Goal: Task Accomplishment & Management: Use online tool/utility

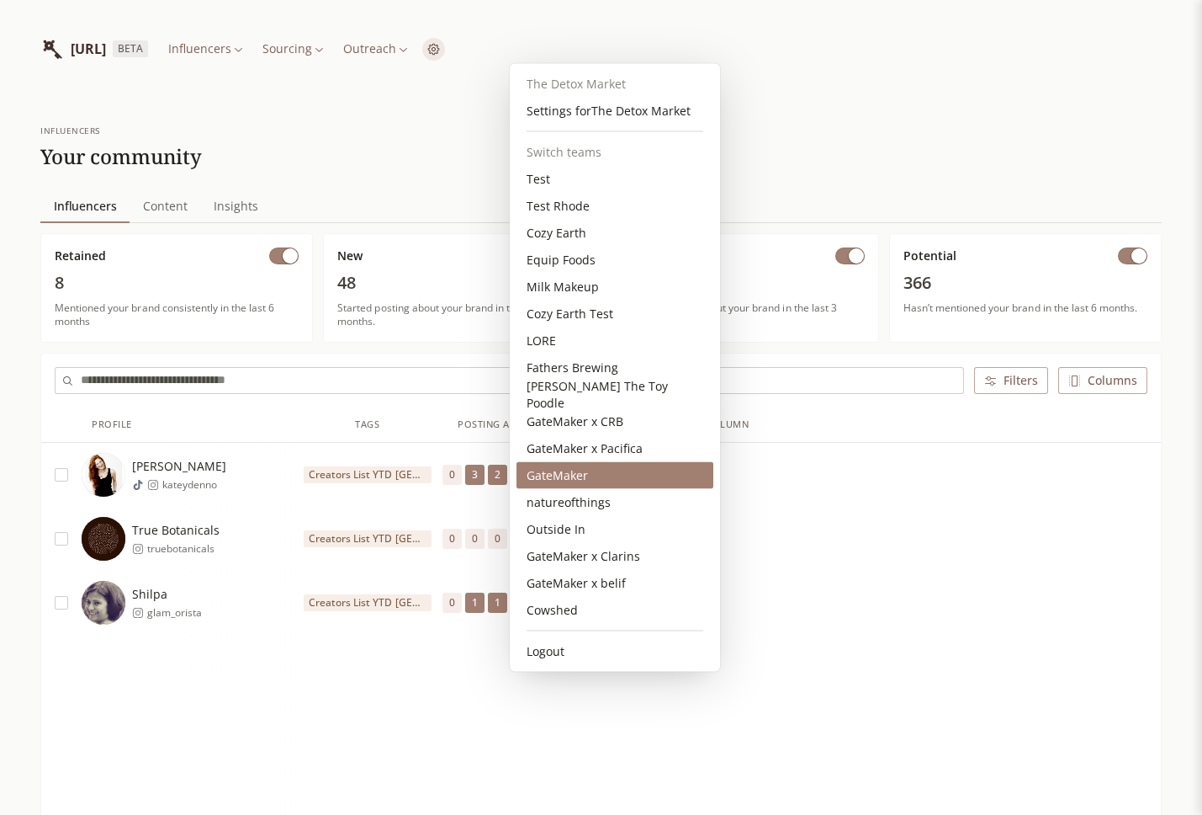
click at [576, 483] on div "GateMaker" at bounding box center [615, 475] width 197 height 27
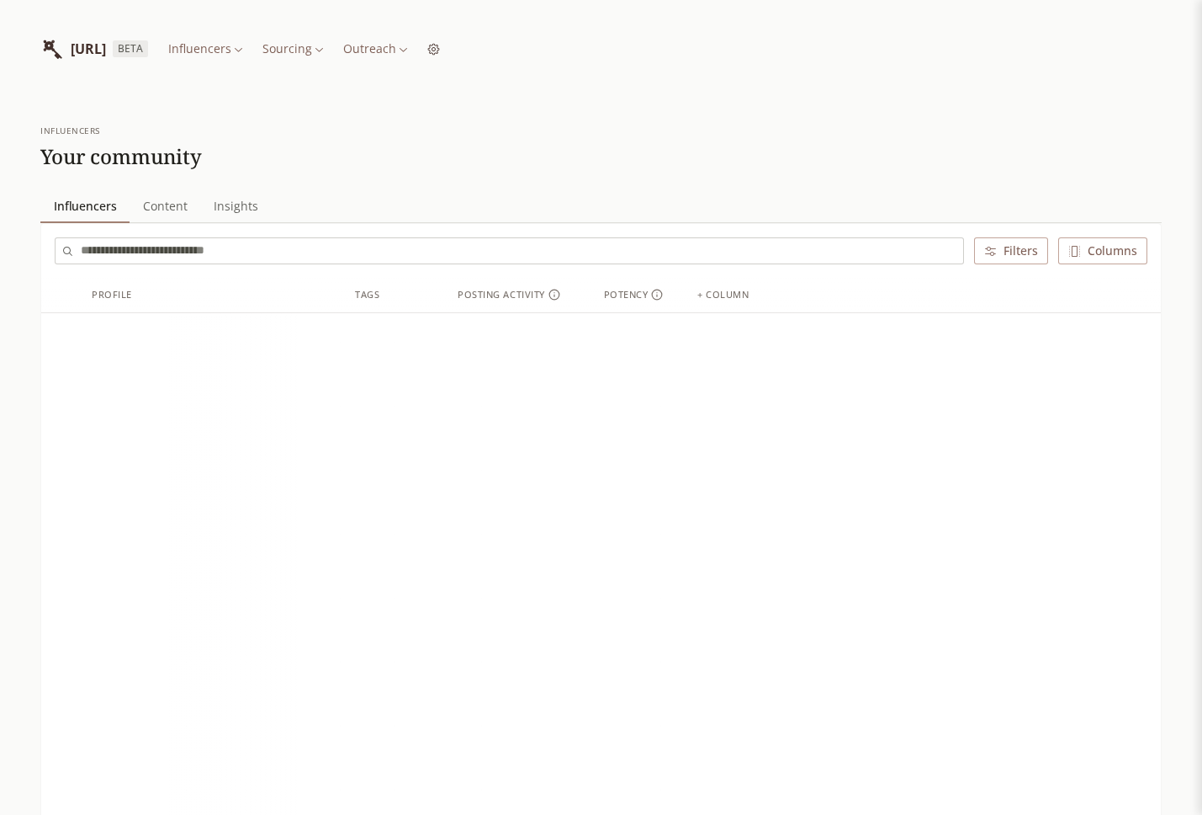
click at [375, 45] on html "INFLUENCERLIST.AI BETA Influencers Sourcing Outreach influencers Your community…" at bounding box center [601, 670] width 1202 height 1341
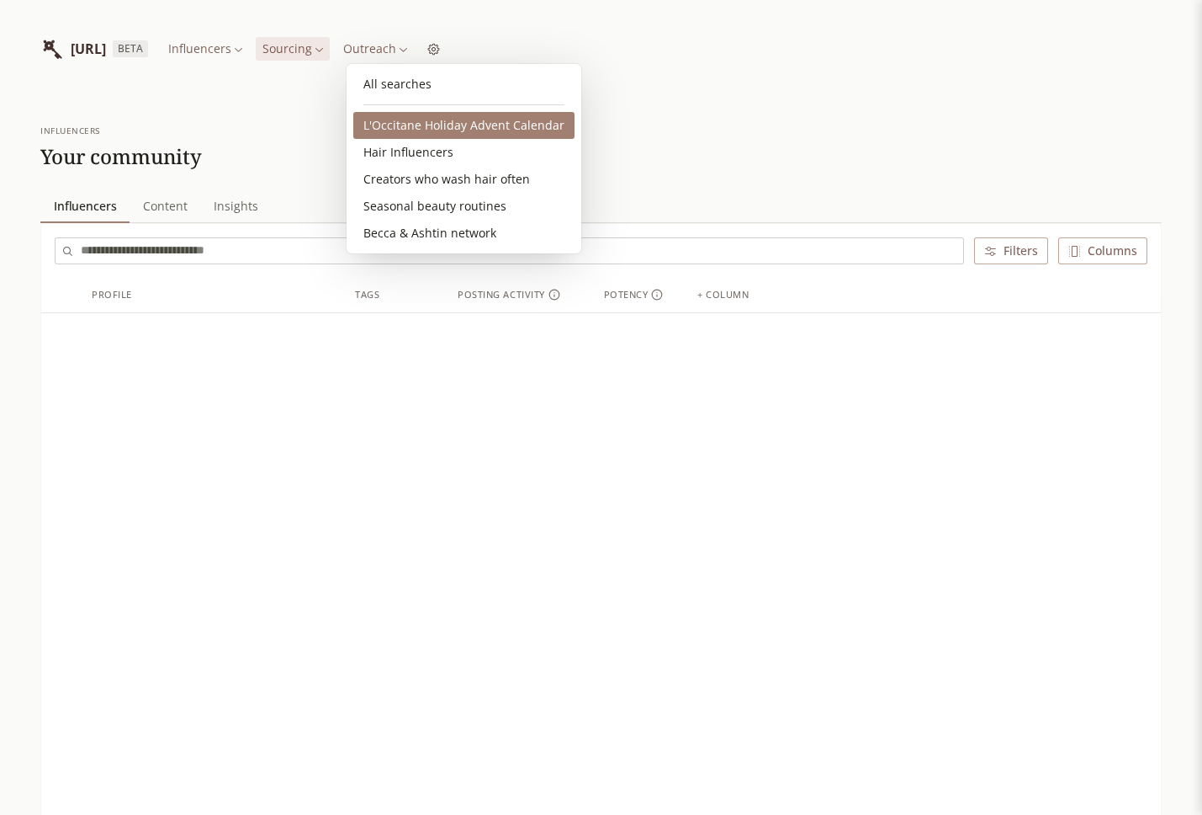
click at [387, 119] on link "L'Occitane Holiday Advent Calendar" at bounding box center [463, 125] width 221 height 27
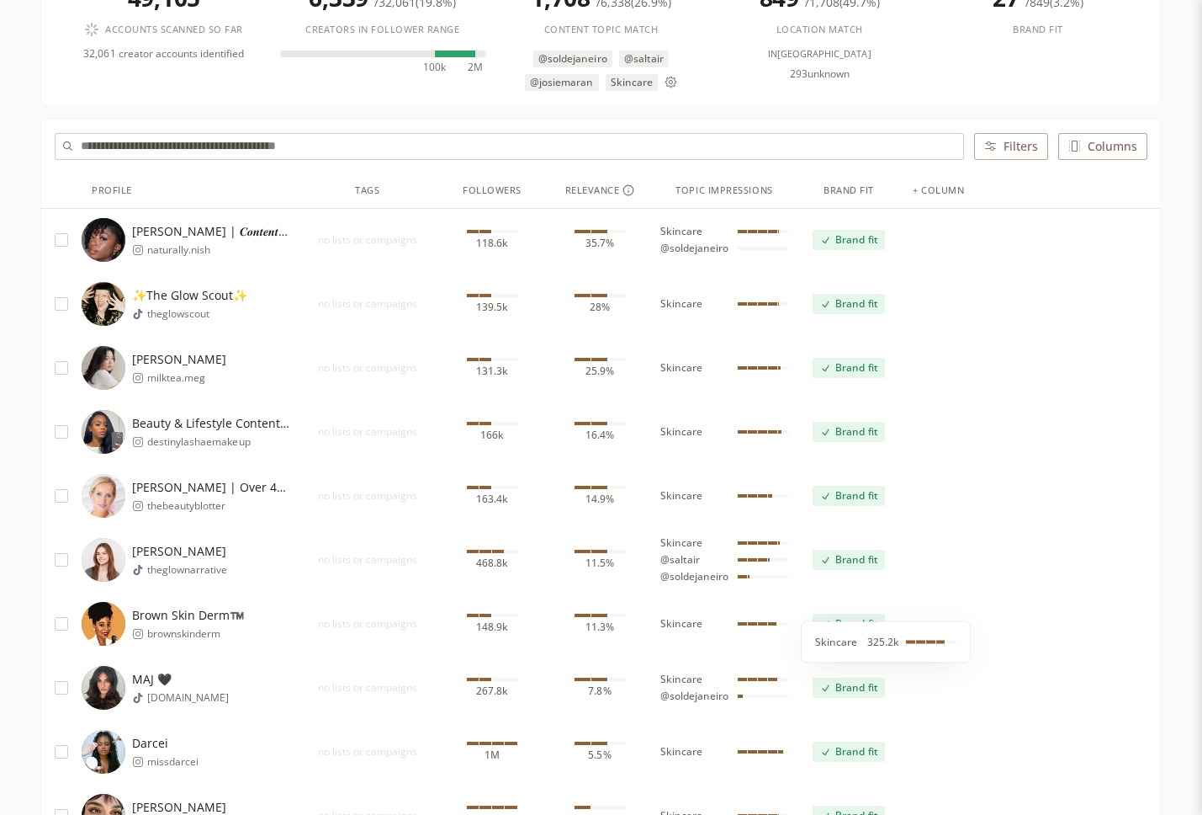
scroll to position [236, 0]
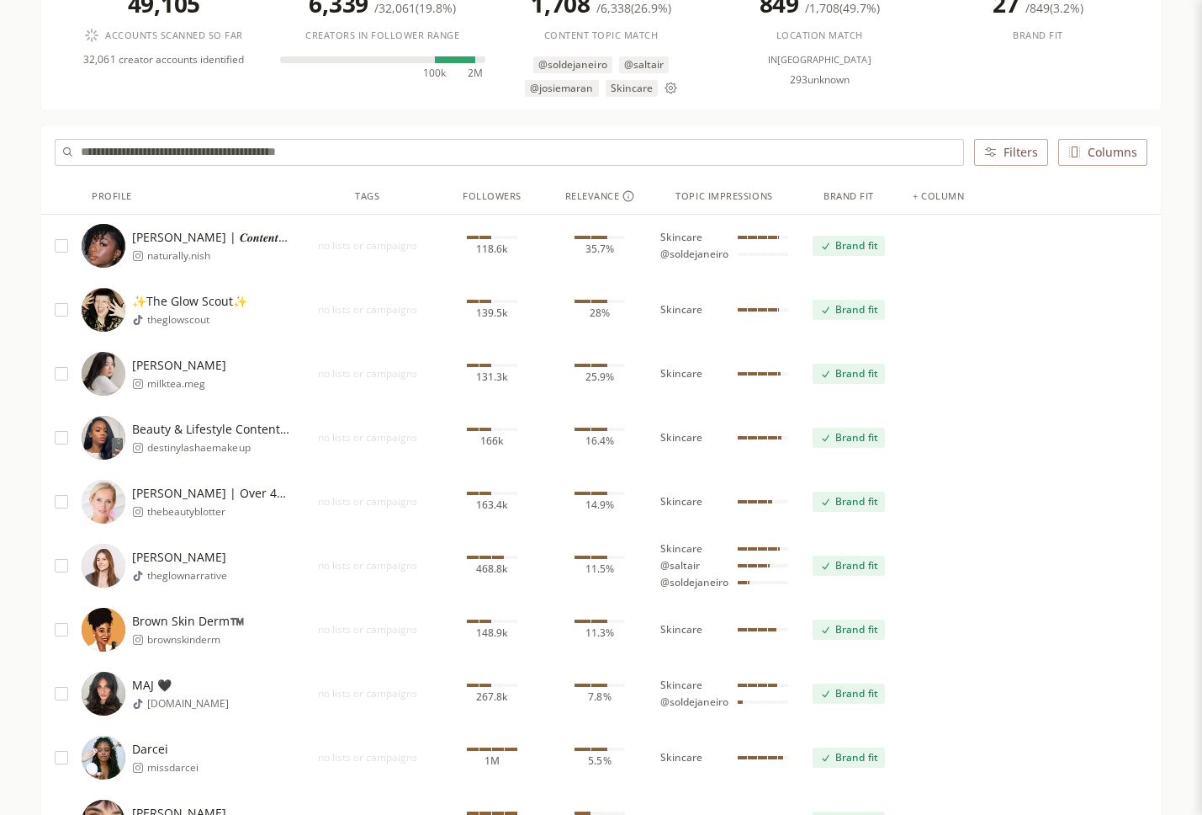
click at [857, 307] on span "Brand fit" at bounding box center [857, 309] width 42 height 13
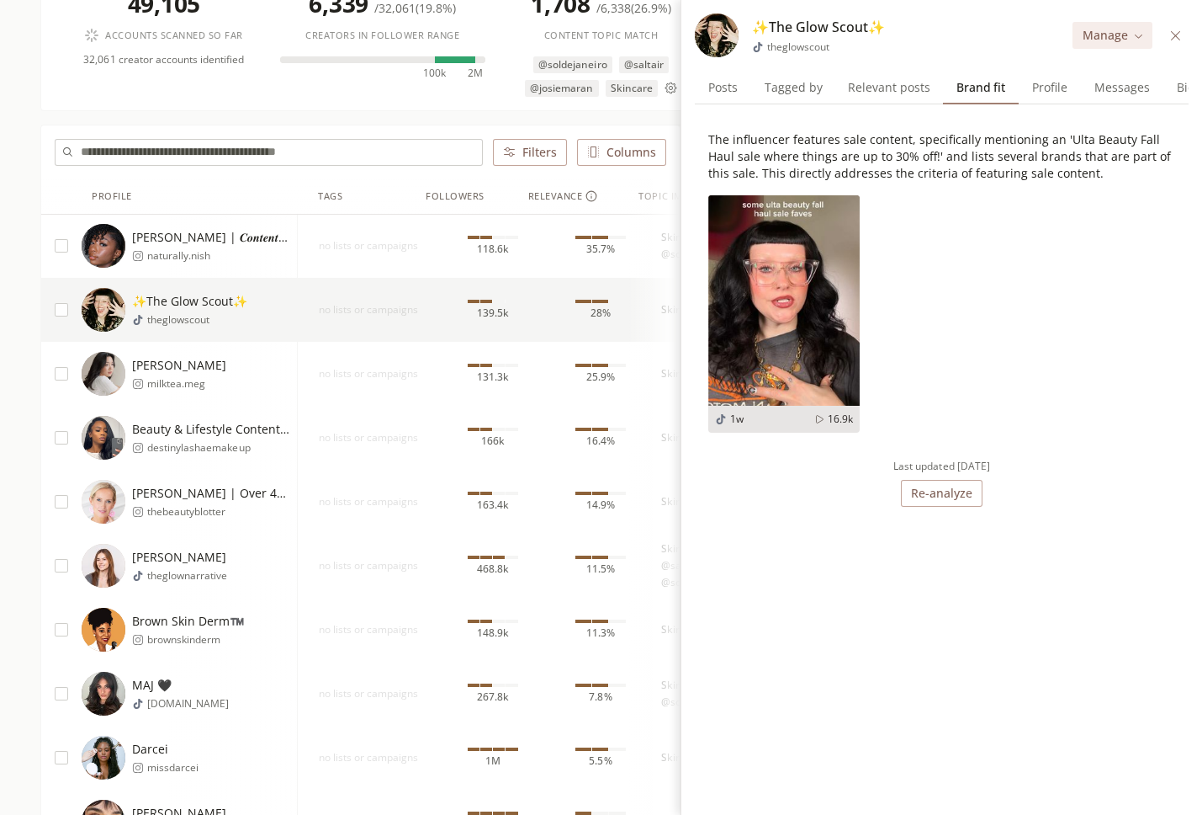
scroll to position [0, 194]
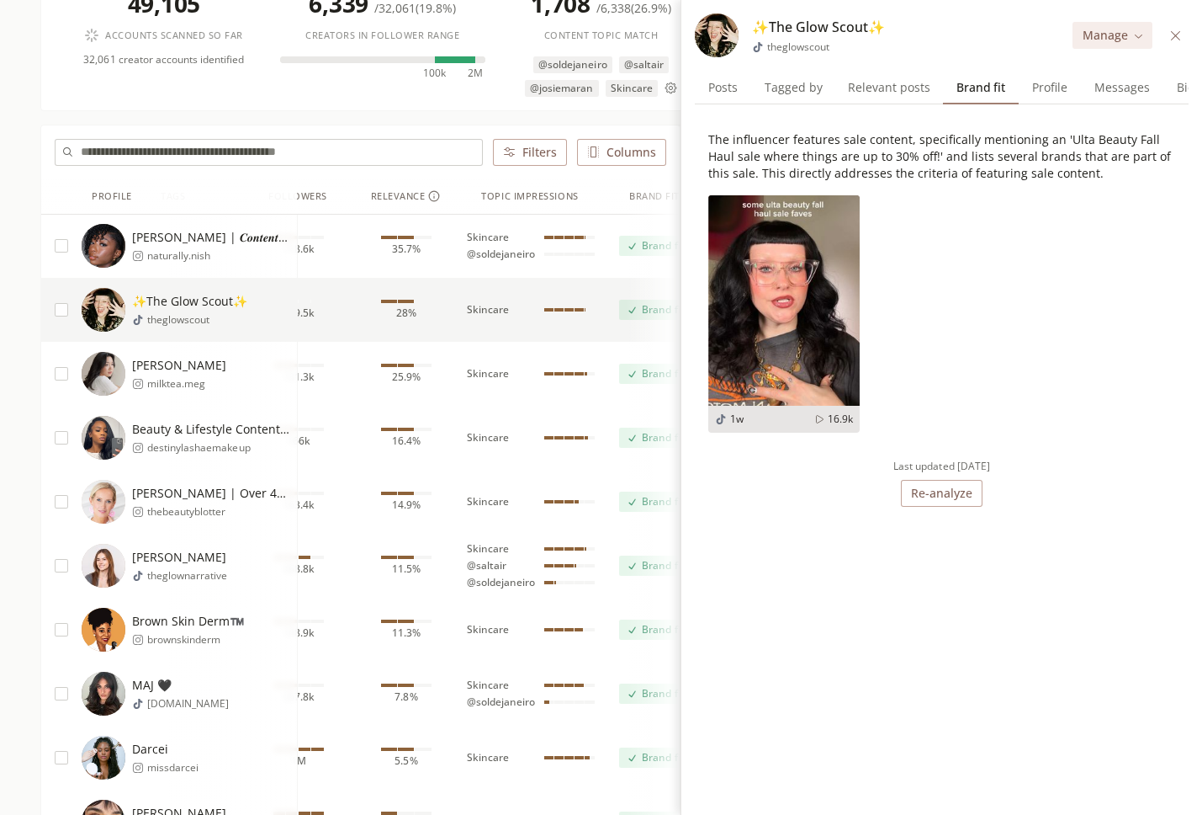
click at [633, 236] on button "Brand fit" at bounding box center [655, 246] width 72 height 20
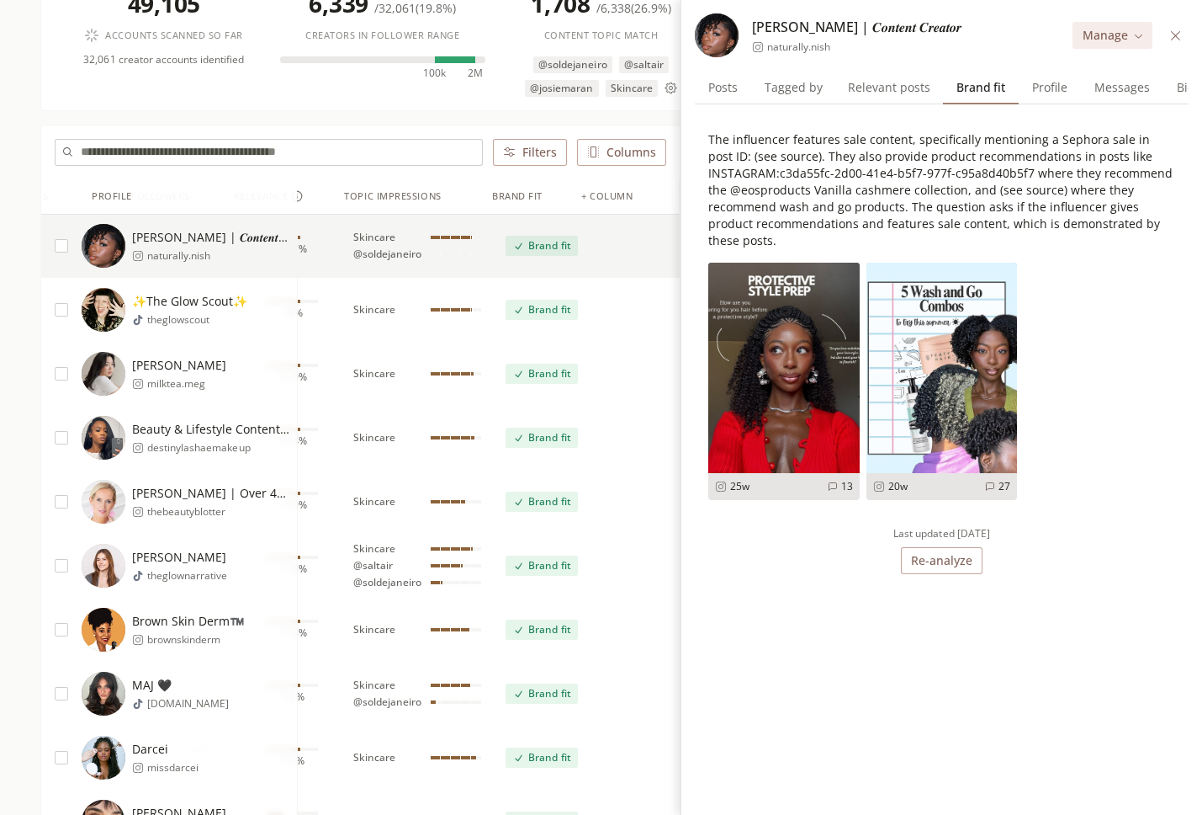
scroll to position [0, 332]
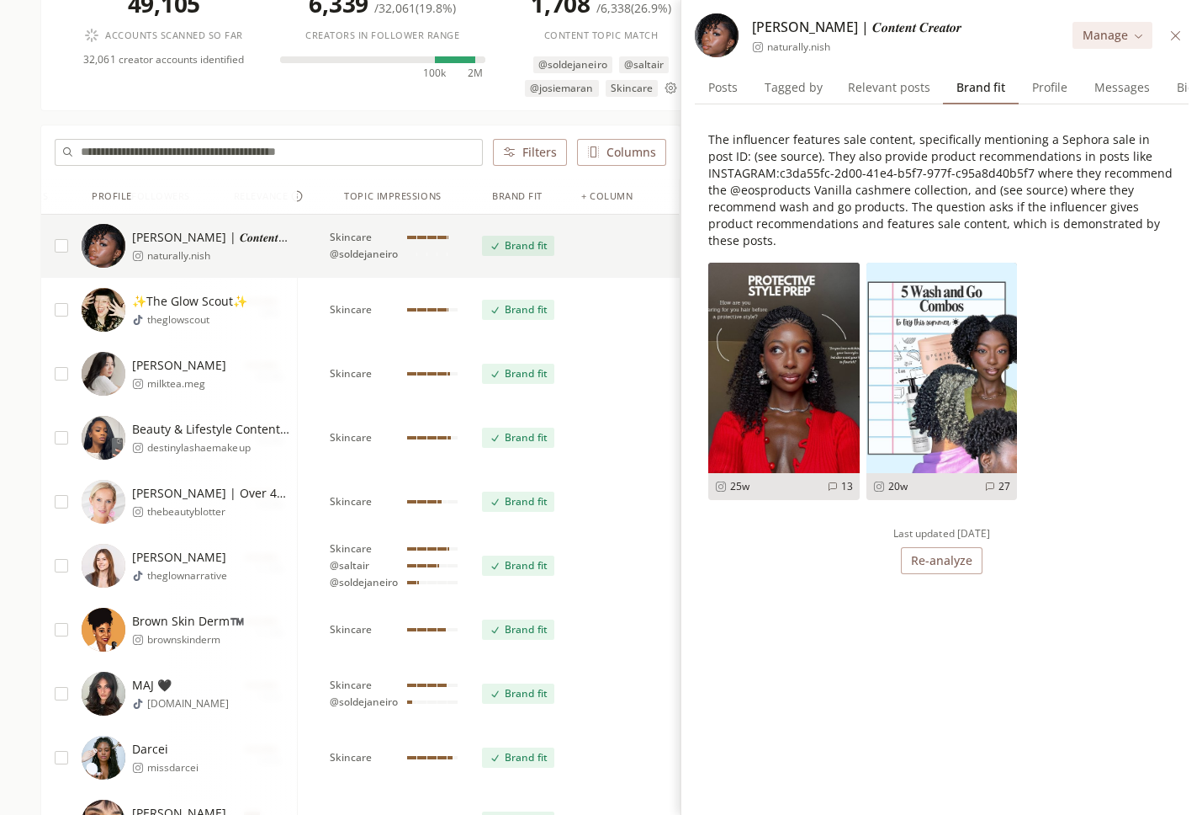
click at [525, 439] on span "Brand fit" at bounding box center [526, 437] width 42 height 13
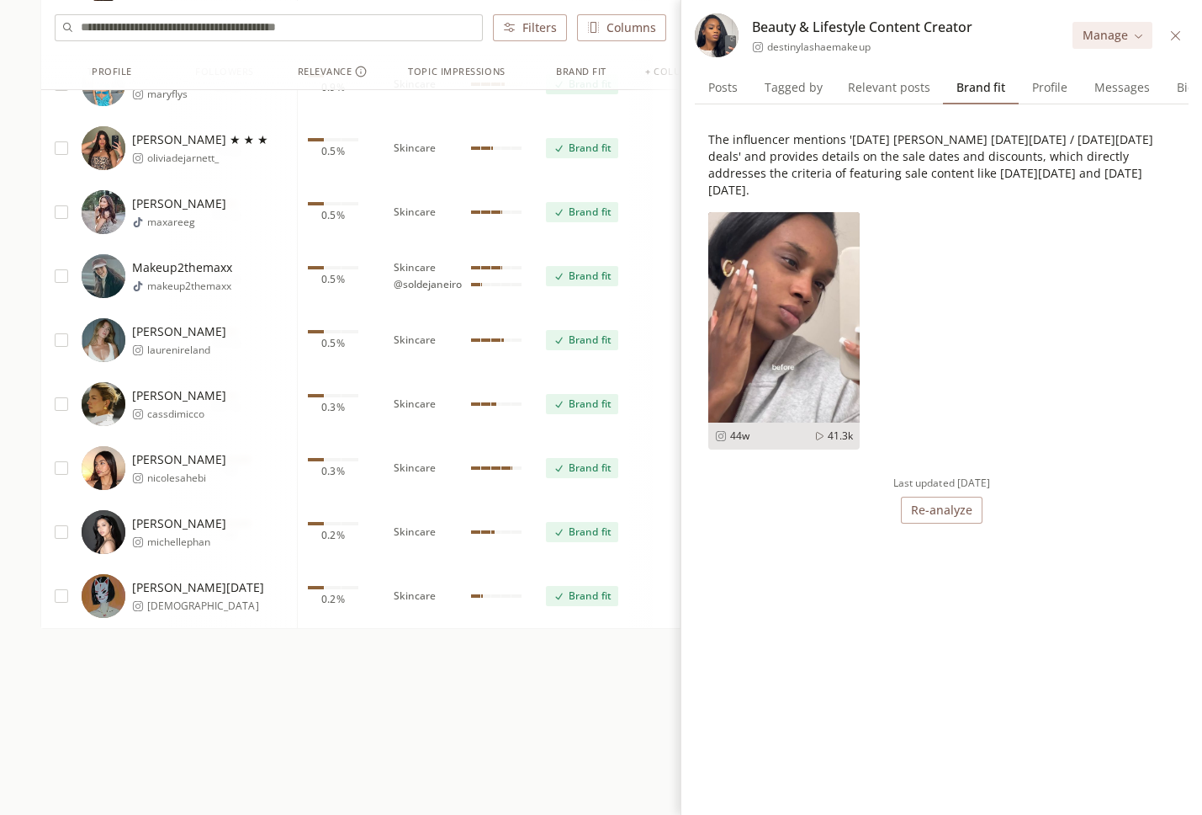
scroll to position [1546, 0]
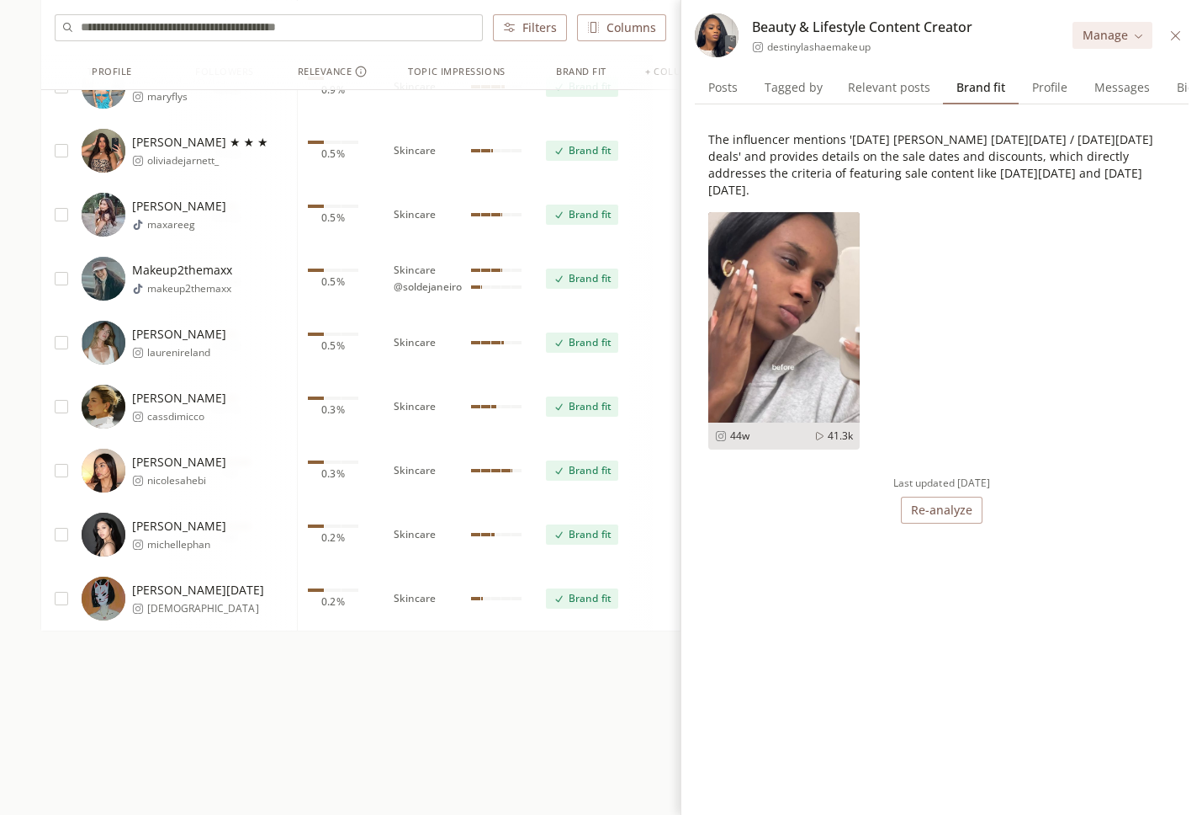
click at [594, 279] on span "Brand fit" at bounding box center [590, 278] width 42 height 13
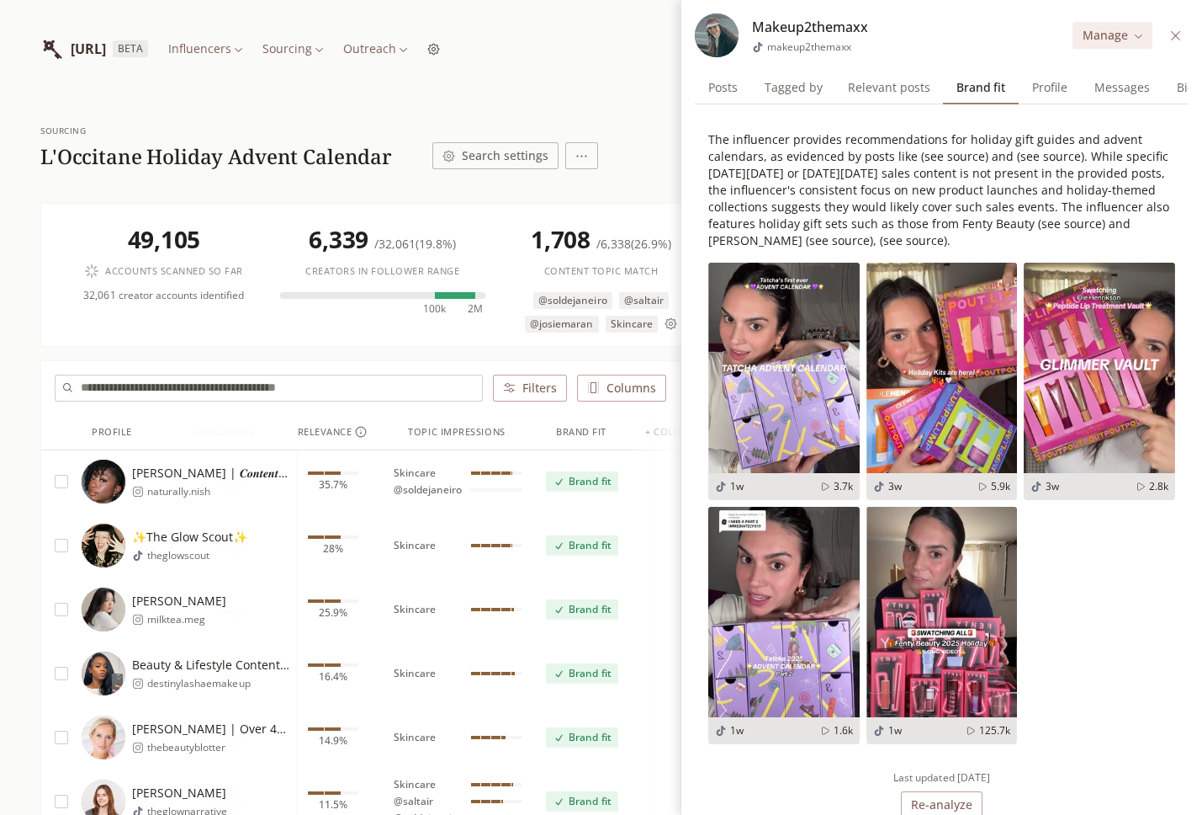
click at [1176, 36] on icon at bounding box center [1175, 34] width 9 height 9
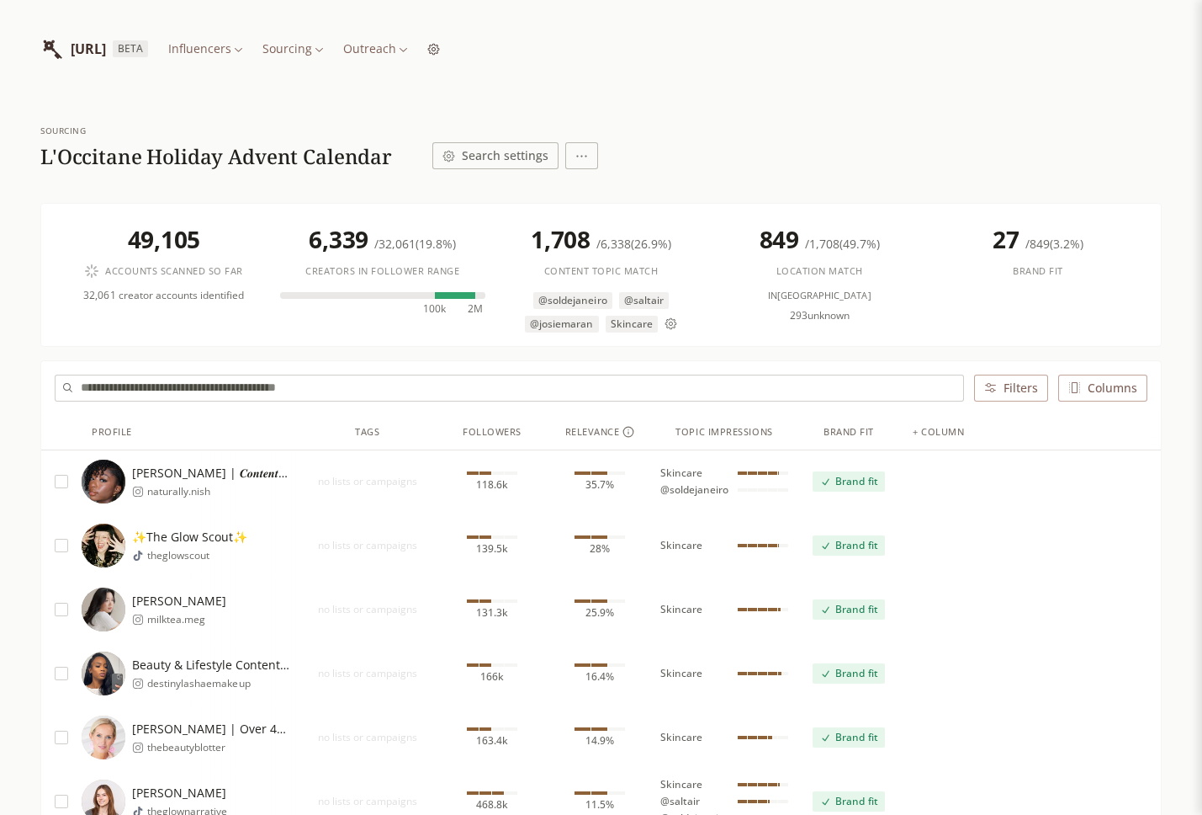
click at [669, 324] on icon at bounding box center [671, 323] width 12 height 12
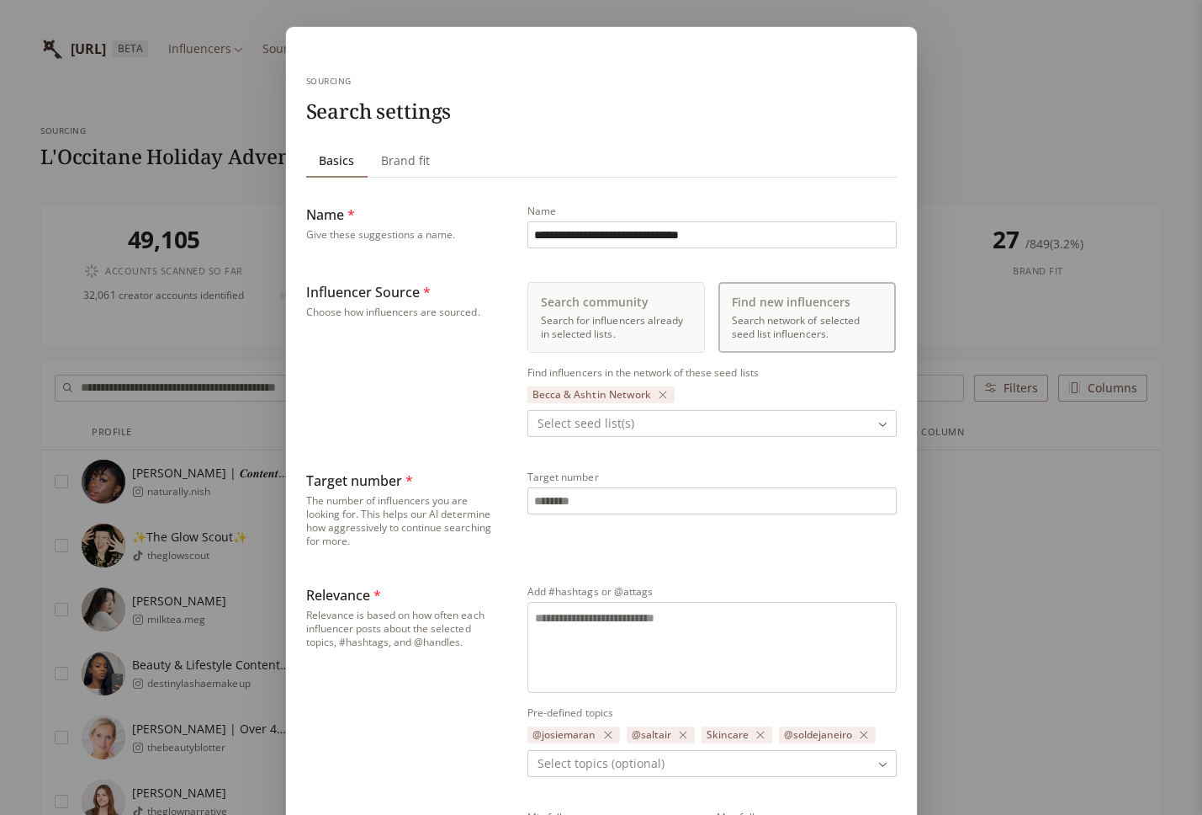
type input "***"
click at [1000, 345] on div "**********" at bounding box center [601, 609] width 1202 height 1219
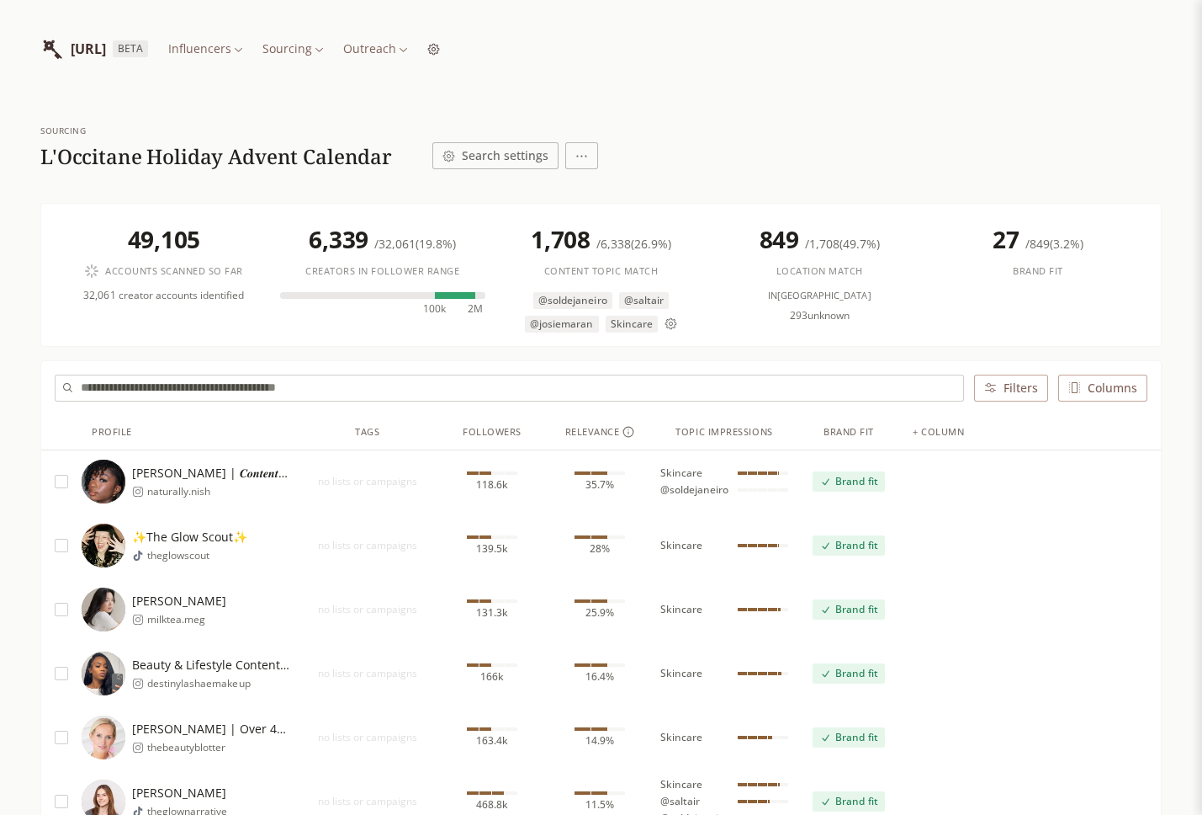
click at [665, 321] on icon at bounding box center [671, 323] width 13 height 13
